Goal: Information Seeking & Learning: Find specific fact

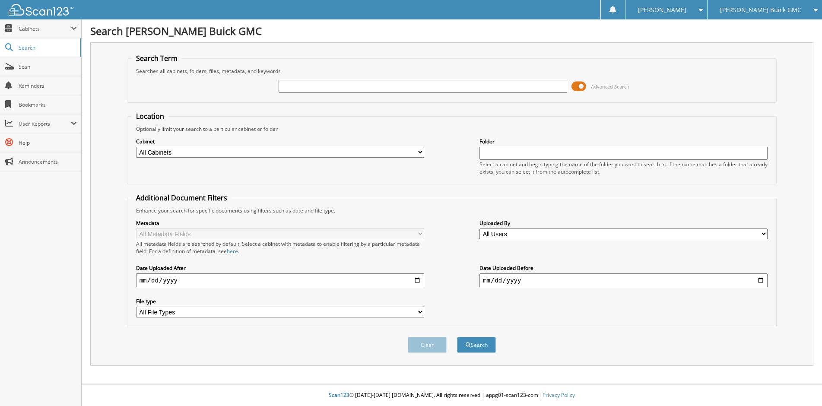
click at [310, 87] on input "text" at bounding box center [423, 86] width 288 height 13
type input "G251249A"
click at [485, 346] on button "Search" at bounding box center [476, 345] width 39 height 16
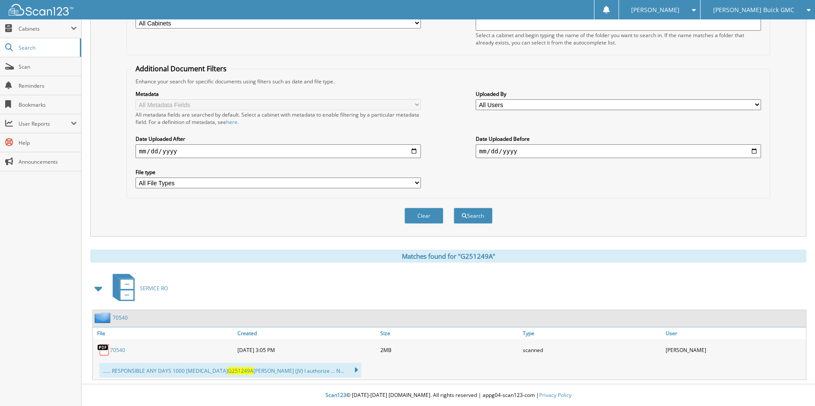
scroll to position [130, 0]
click at [118, 348] on link "70540" at bounding box center [117, 349] width 15 height 7
click at [117, 348] on link "70540" at bounding box center [117, 349] width 15 height 7
